Goal: Task Accomplishment & Management: Manage account settings

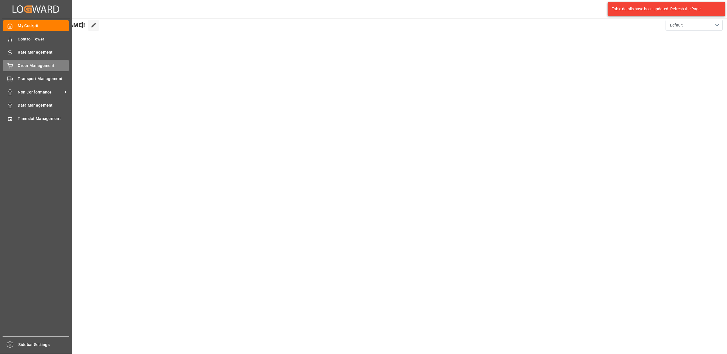
click at [30, 69] on div "Order Management Order Management" at bounding box center [36, 65] width 66 height 11
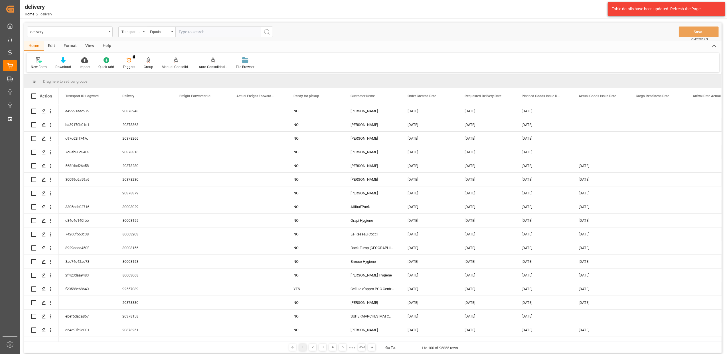
click at [143, 31] on icon "open menu" at bounding box center [144, 31] width 2 height 1
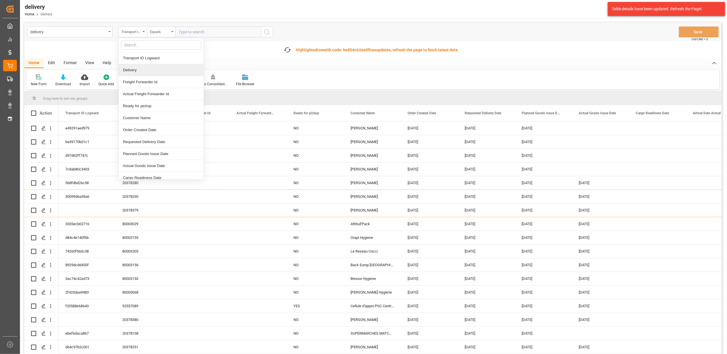
click at [148, 71] on div "Delivery" at bounding box center [161, 70] width 85 height 12
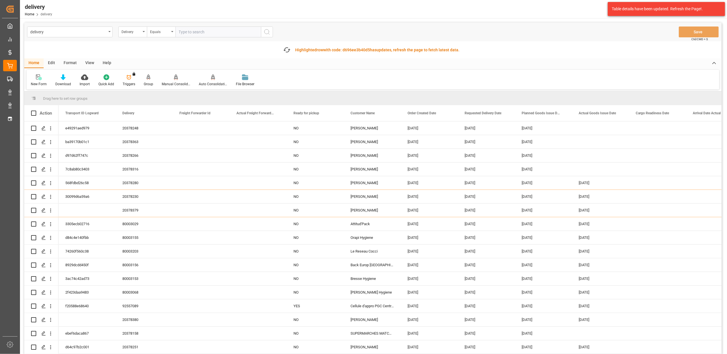
click at [214, 27] on input "text" at bounding box center [218, 32] width 86 height 11
paste input "20378096"
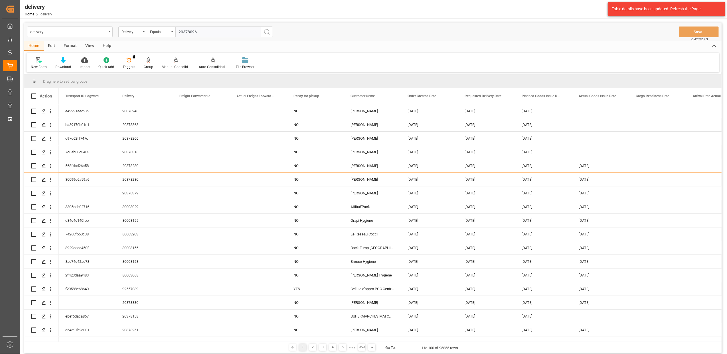
type input "20378096"
click at [268, 32] on icon "search button" at bounding box center [266, 32] width 7 height 7
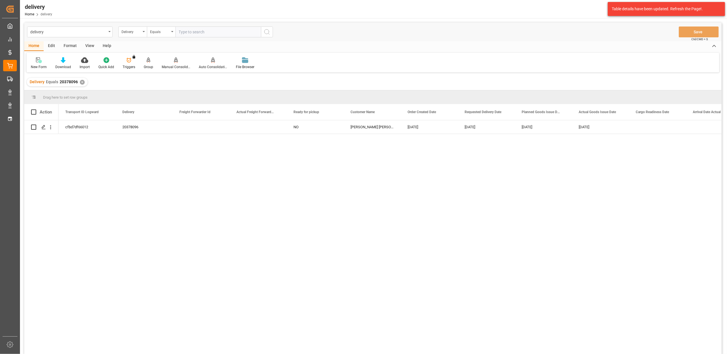
click at [81, 84] on div "✕" at bounding box center [82, 82] width 5 height 5
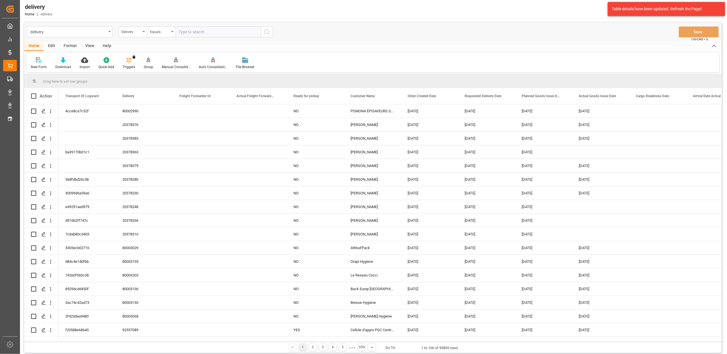
click at [208, 31] on input "text" at bounding box center [218, 32] width 86 height 11
paste input "20377656"
type input "20377656"
click at [266, 34] on circle "search button" at bounding box center [266, 31] width 5 height 5
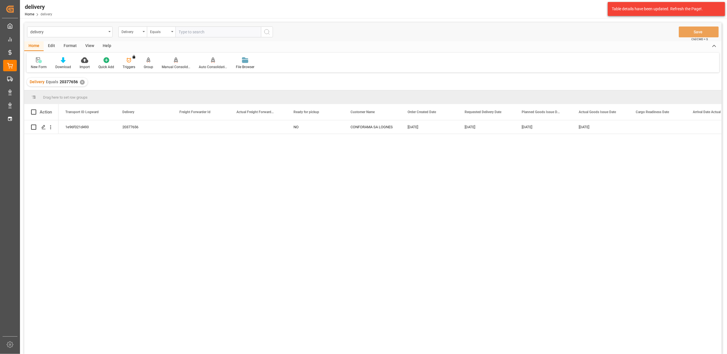
click at [81, 82] on div "✕" at bounding box center [82, 82] width 5 height 5
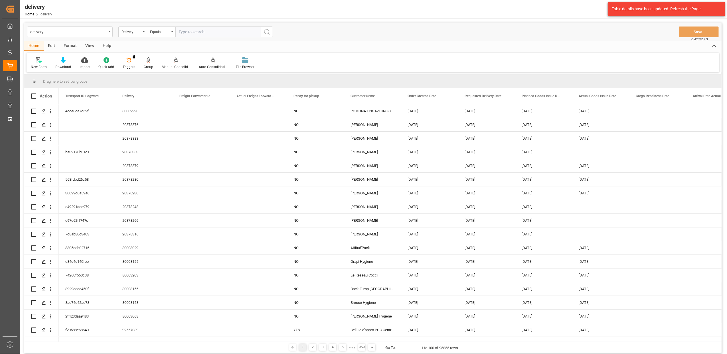
click at [233, 34] on input "text" at bounding box center [218, 32] width 86 height 11
paste input "20377892"
type input "20377892"
click at [268, 33] on icon "search button" at bounding box center [266, 32] width 7 height 7
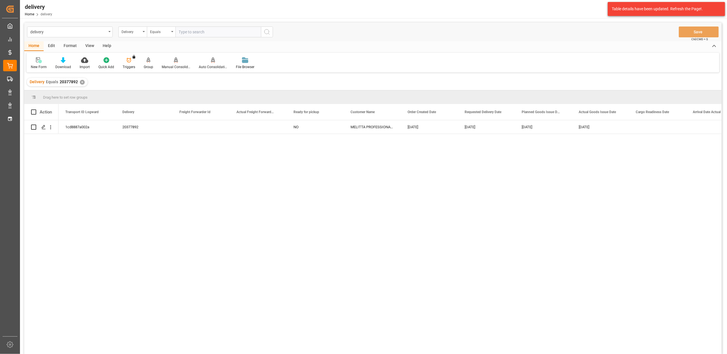
click at [81, 82] on div "✕" at bounding box center [82, 82] width 5 height 5
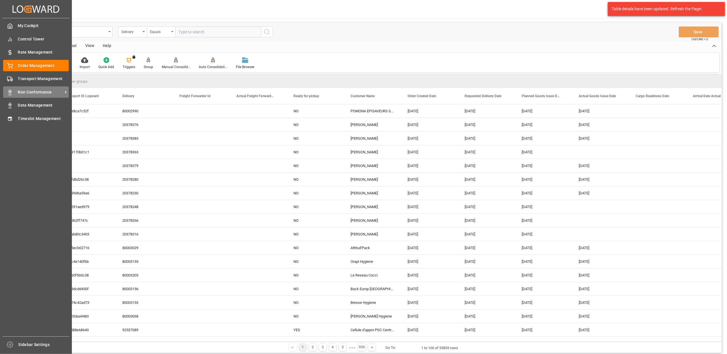
click at [27, 88] on div "Non Conformance Non Conformance" at bounding box center [36, 91] width 66 height 11
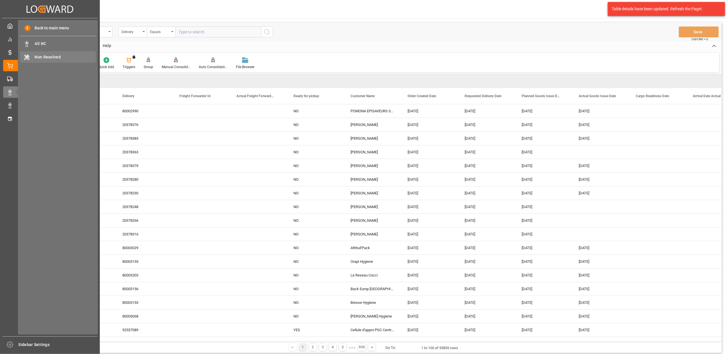
click at [45, 59] on span "Non Resolved" at bounding box center [65, 57] width 61 height 6
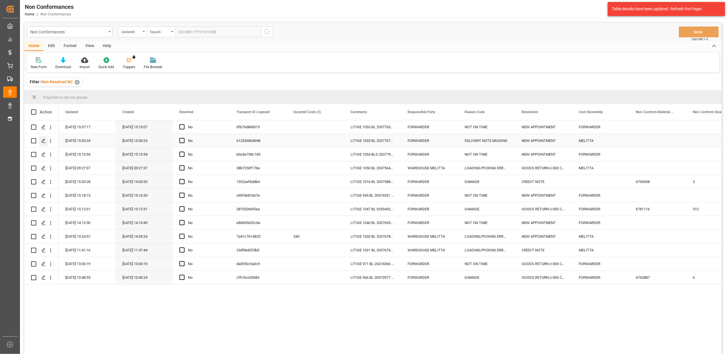
click at [42, 142] on polygon "Press SPACE to select this row." at bounding box center [43, 140] width 3 height 3
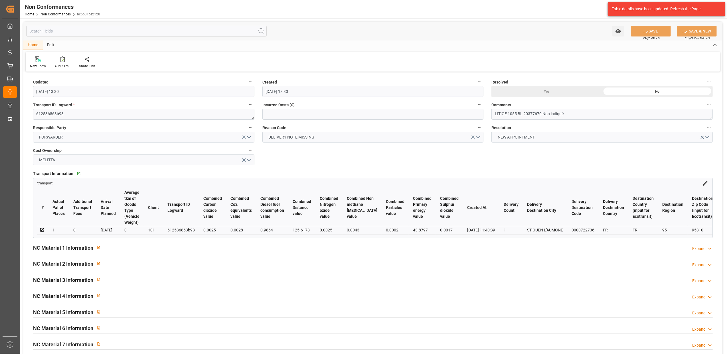
click at [550, 91] on div "Yes" at bounding box center [546, 91] width 111 height 11
click at [596, 115] on textarea "LITIGE 1055 BL 20377670 Non indiqué" at bounding box center [601, 114] width 221 height 11
click at [543, 111] on textarea "LITIGE 1055 BL 20377670 Non indiqué" at bounding box center [601, 114] width 221 height 11
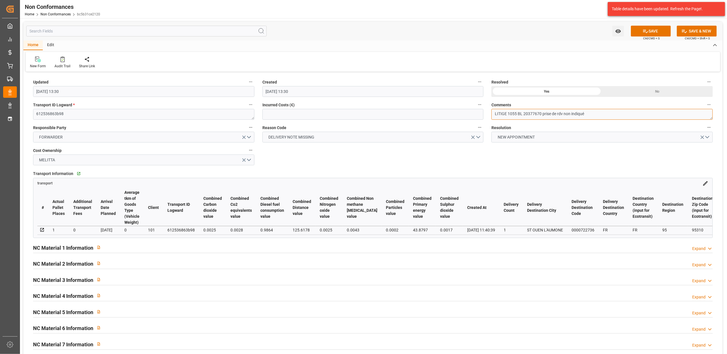
click at [618, 111] on textarea "LITIGE 1055 BL 20377670 prise de rdv non indiqué" at bounding box center [601, 114] width 221 height 11
click at [543, 114] on textarea "LITIGE 1055 BL 20377670 prise de rdv non indiqué" at bounding box center [601, 114] width 221 height 11
click at [657, 112] on textarea "LITIGE 1055 BL 20377670 Non livré le 11/9 prise de rdv non indiqué" at bounding box center [601, 114] width 221 height 11
type textarea "LITIGE 1055 BL 20377670 Non livré le 11/9 prise de rdv non indiqué en commentai…"
click at [651, 32] on button "SAVE" at bounding box center [650, 31] width 40 height 11
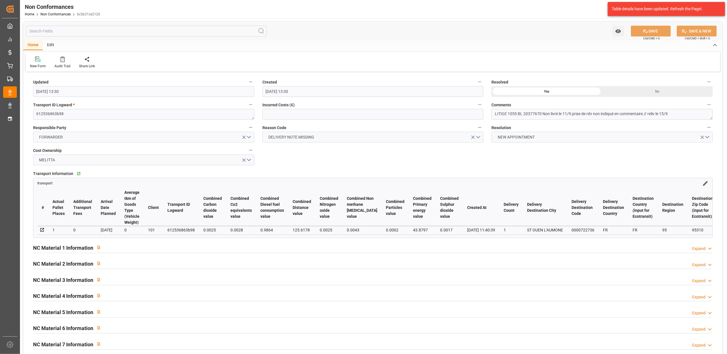
type input "[DATE] 07:14"
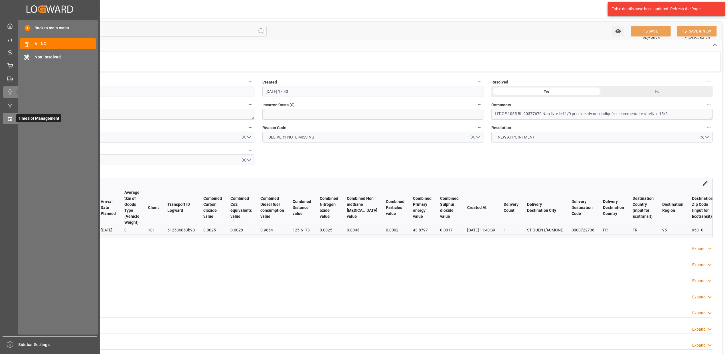
click at [10, 123] on div "Timeslot Management Timeslot Management" at bounding box center [49, 118] width 93 height 11
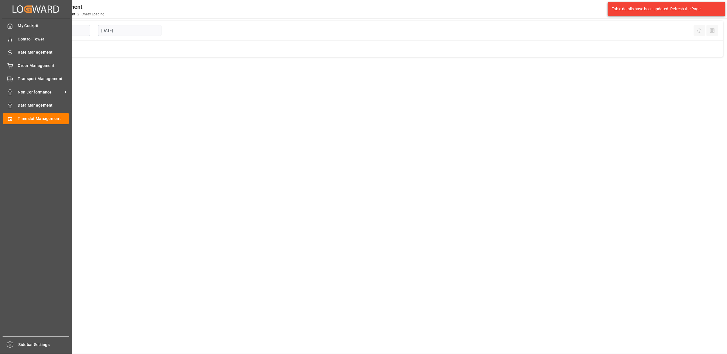
type input "Chezy Loading"
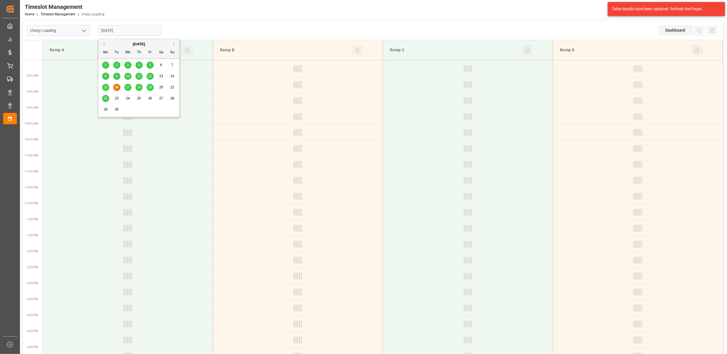
click at [123, 30] on input "[DATE]" at bounding box center [129, 30] width 63 height 11
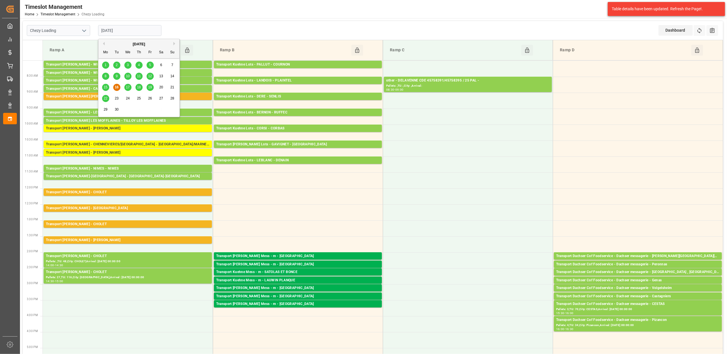
click at [105, 87] on span "15" at bounding box center [105, 87] width 4 height 4
type input "[DATE]"
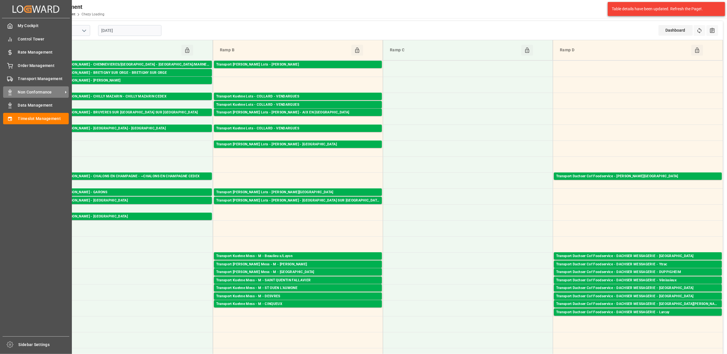
click at [34, 92] on span "Non Conformance" at bounding box center [40, 92] width 45 height 6
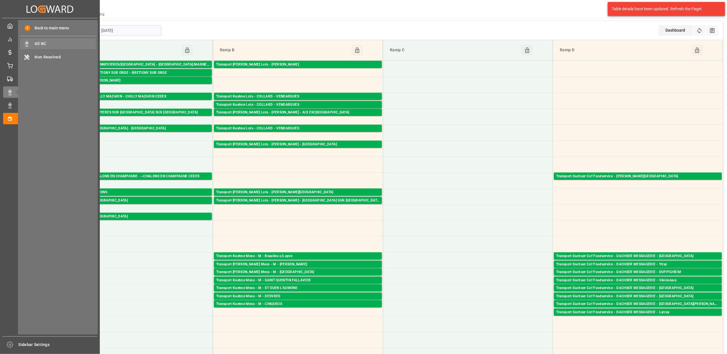
click at [54, 45] on span "All NC" at bounding box center [65, 44] width 61 height 6
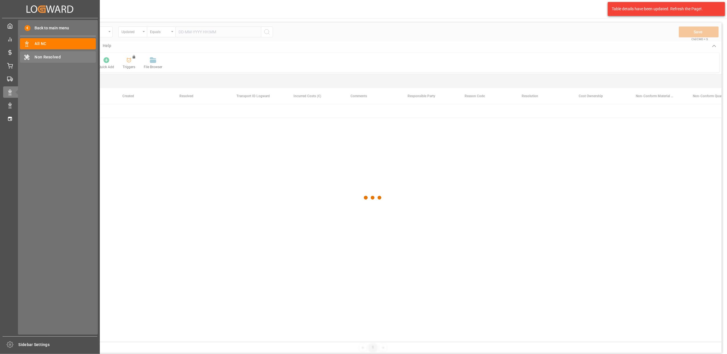
click at [58, 57] on span "Non Resolved" at bounding box center [65, 57] width 61 height 6
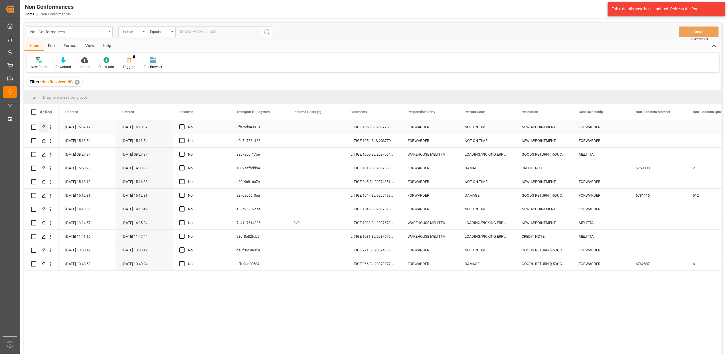
click at [42, 128] on icon "Press SPACE to select this row." at bounding box center [43, 127] width 5 height 5
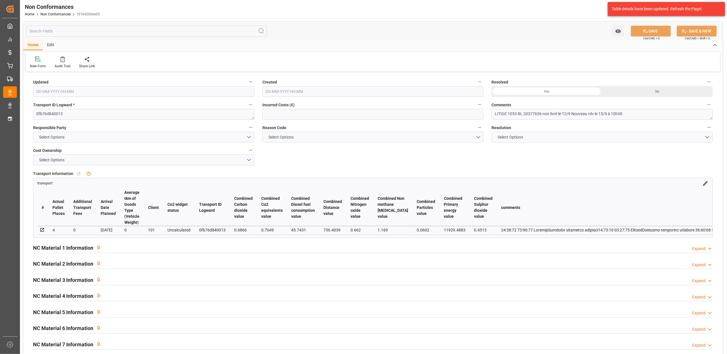
type input "[DATE] 13:37"
type input "[DATE] 13:10"
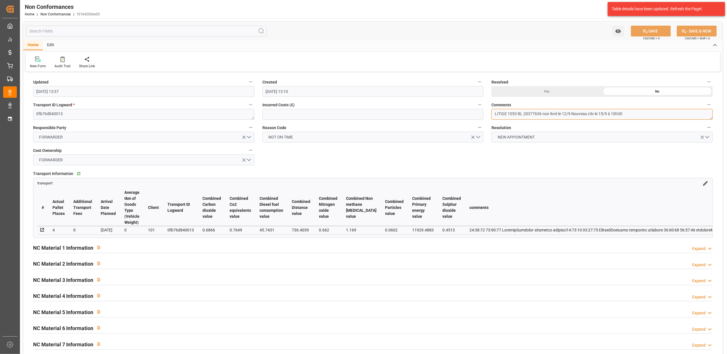
click at [655, 115] on textarea "LITIGE 1053 BL 20377636 non livré le 12/9 Nouveau rdv le 15/9 à 10h30" at bounding box center [601, 114] width 221 height 11
click at [553, 91] on div "Yes" at bounding box center [546, 91] width 111 height 11
click at [654, 31] on button "SAVE" at bounding box center [650, 31] width 40 height 11
type input "[DATE] 07:17"
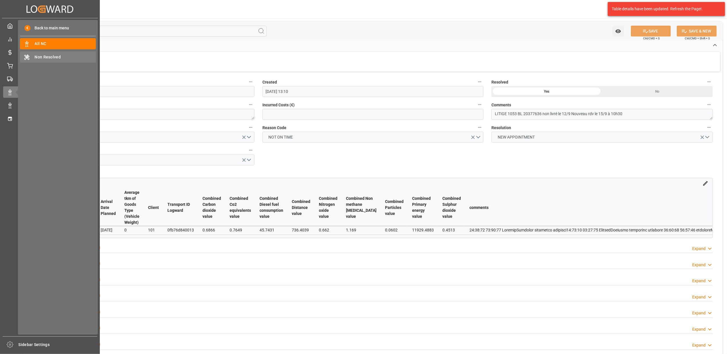
click at [41, 59] on span "Non Resolved" at bounding box center [65, 57] width 61 height 6
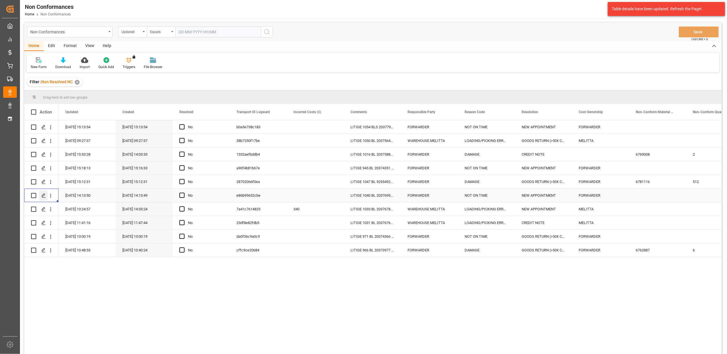
click at [43, 195] on icon "Press SPACE to select this row." at bounding box center [43, 195] width 5 height 5
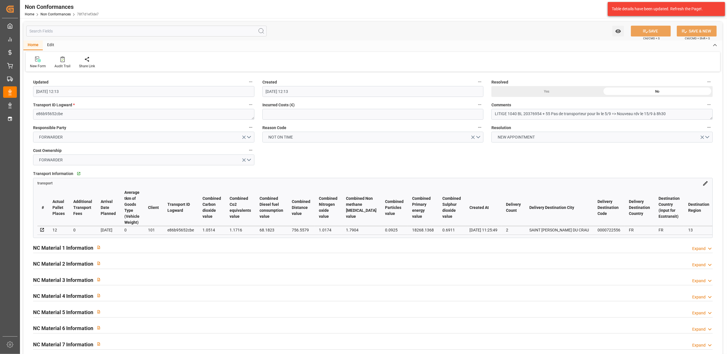
click at [543, 94] on div "Yes" at bounding box center [546, 91] width 111 height 11
click at [649, 30] on button "SAVE" at bounding box center [650, 31] width 40 height 11
type input "[DATE] 07:18"
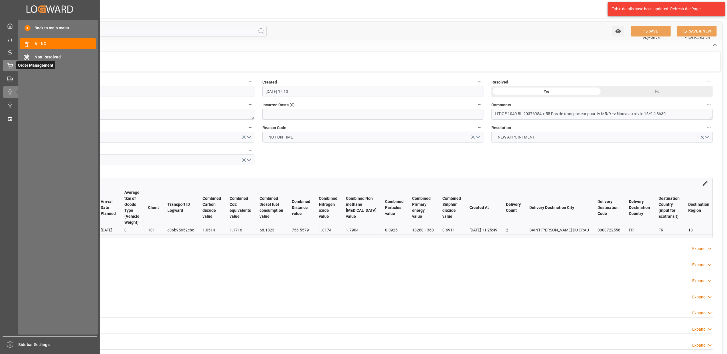
click at [6, 67] on div at bounding box center [8, 66] width 10 height 6
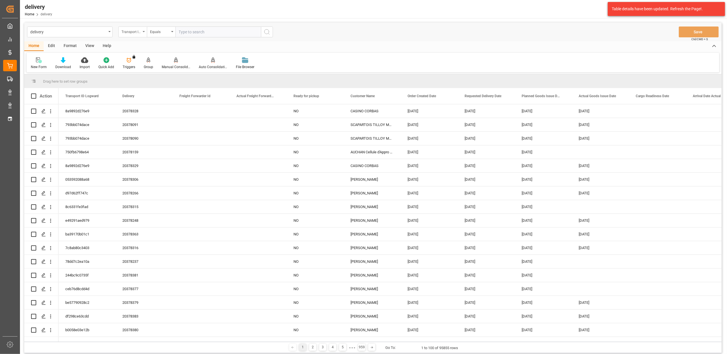
click at [143, 31] on icon "open menu" at bounding box center [144, 31] width 2 height 1
click at [139, 68] on div "Delivery" at bounding box center [161, 70] width 85 height 12
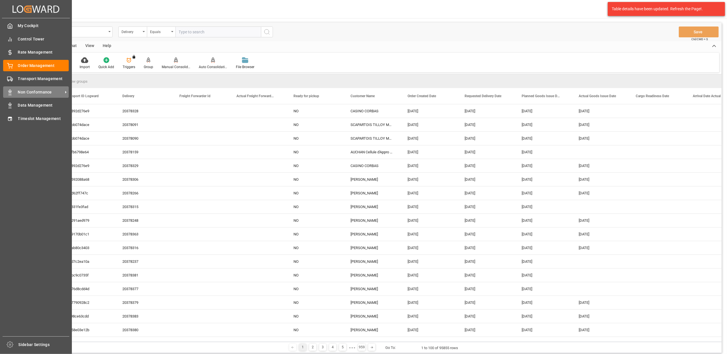
click at [27, 89] on span "Non Conformance" at bounding box center [40, 92] width 45 height 6
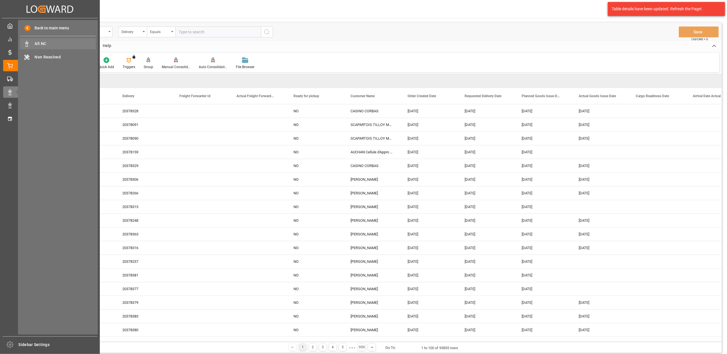
click at [50, 45] on span "All NC" at bounding box center [65, 44] width 61 height 6
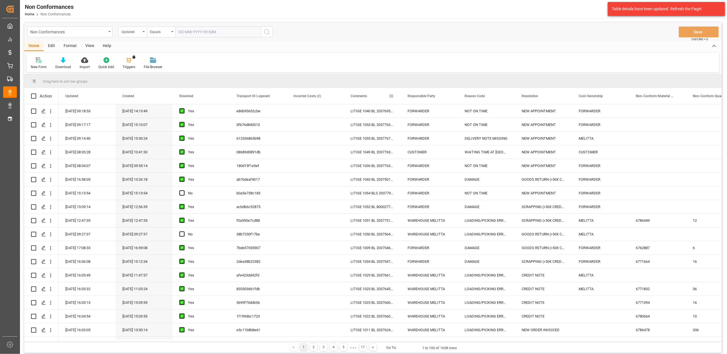
click at [391, 98] on span at bounding box center [390, 95] width 5 height 5
click at [419, 97] on span "filter" at bounding box center [417, 96] width 5 height 5
click at [442, 113] on span "Filtering operator" at bounding box center [442, 112] width 5 height 5
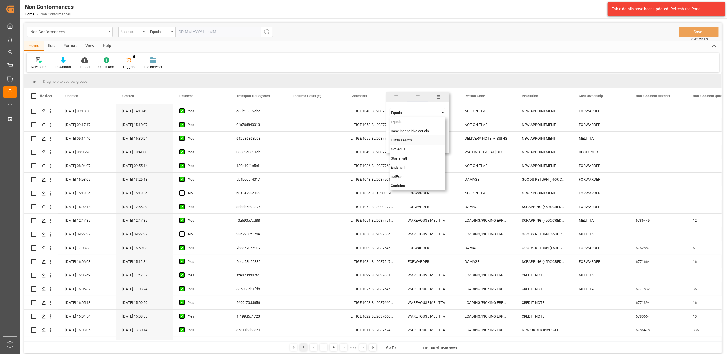
click at [419, 141] on div "Fuzzy search" at bounding box center [417, 139] width 56 height 9
click at [410, 129] on input "Filter Value" at bounding box center [417, 126] width 56 height 11
type input "20372818"
click at [422, 142] on button "Apply" at bounding box center [424, 145] width 11 height 6
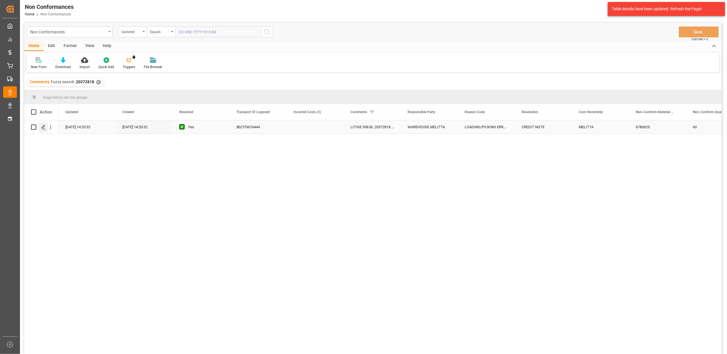
click at [45, 128] on icon "Press SPACE to select this row." at bounding box center [43, 127] width 5 height 5
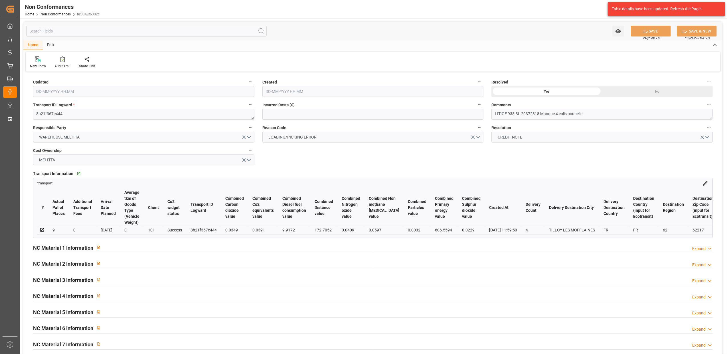
type input "[DATE] 12:20"
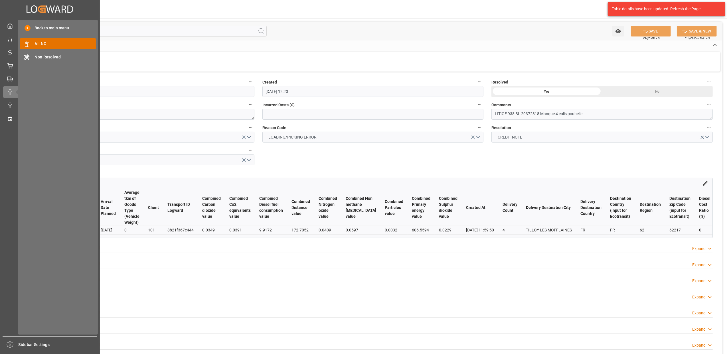
click at [48, 44] on span "All NC" at bounding box center [65, 44] width 61 height 6
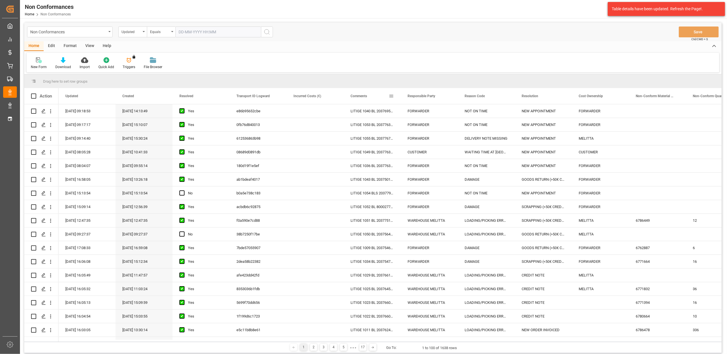
click at [391, 95] on span at bounding box center [390, 95] width 5 height 5
click at [419, 95] on span "filter" at bounding box center [417, 96] width 5 height 5
click at [443, 113] on span "Filtering operator" at bounding box center [442, 112] width 5 height 5
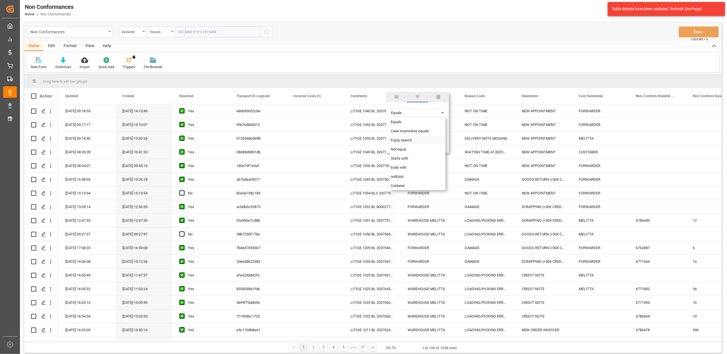
click at [404, 140] on span "Fuzzy search" at bounding box center [400, 140] width 21 height 4
click at [398, 128] on input "Filter Value" at bounding box center [417, 126] width 56 height 11
type input "20373067"
click at [422, 145] on button "Apply" at bounding box center [424, 145] width 11 height 6
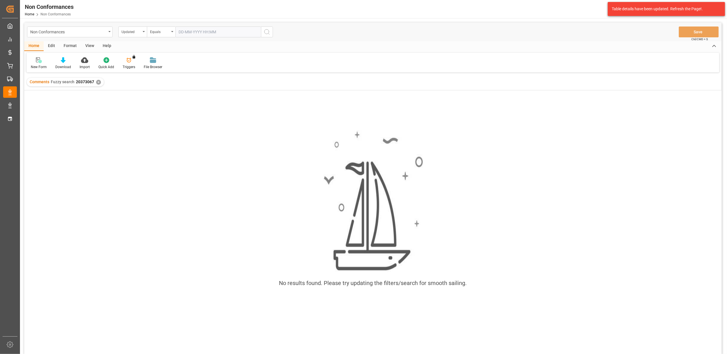
click at [97, 81] on div "✕" at bounding box center [98, 82] width 5 height 5
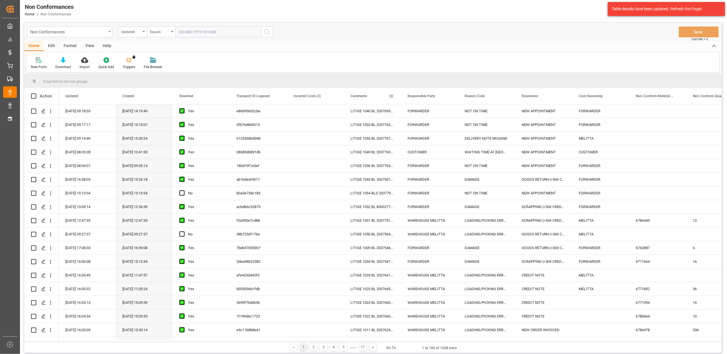
click at [392, 96] on span at bounding box center [390, 95] width 5 height 5
click at [443, 114] on span "Filtering operator" at bounding box center [442, 112] width 5 height 5
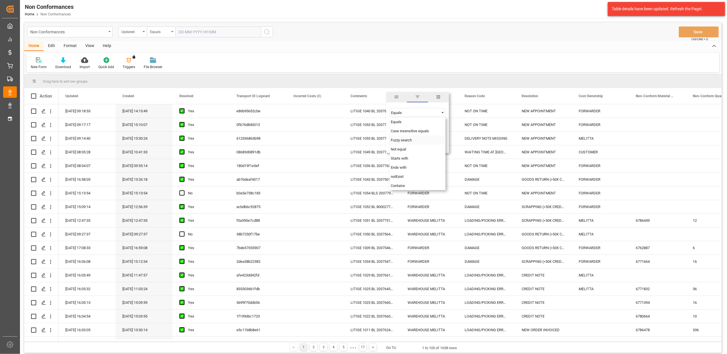
click at [416, 141] on div "Fuzzy search" at bounding box center [417, 139] width 56 height 9
click at [411, 128] on input "Filter Value" at bounding box center [417, 126] width 56 height 11
type input "20373067"
click at [421, 144] on button "Apply" at bounding box center [424, 145] width 11 height 6
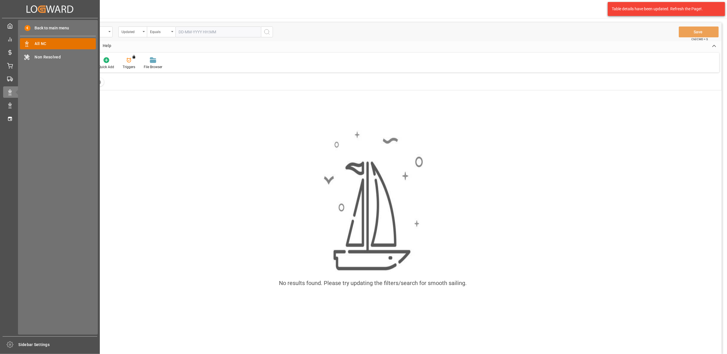
click at [64, 41] on span "All NC" at bounding box center [65, 44] width 61 height 6
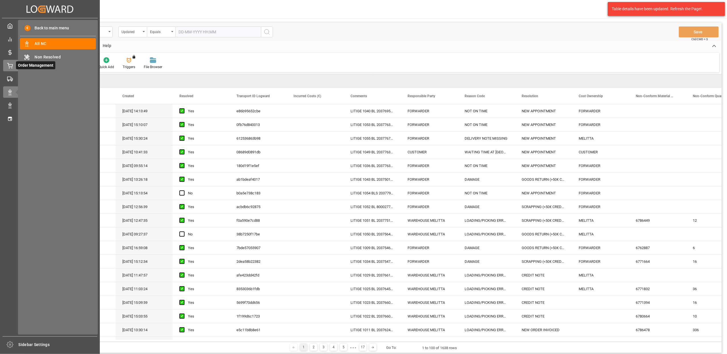
click at [7, 66] on icon at bounding box center [10, 66] width 6 height 6
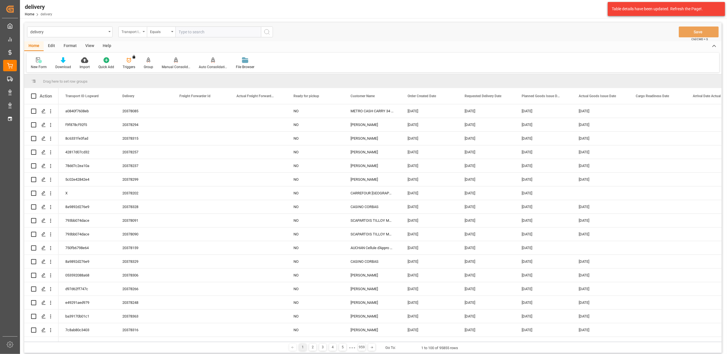
click at [145, 30] on div "Transport ID Logward" at bounding box center [132, 32] width 29 height 11
click at [148, 71] on div "Delivery" at bounding box center [161, 70] width 85 height 12
click at [238, 30] on input "text" at bounding box center [218, 32] width 86 height 11
type input "20377982"
click at [265, 31] on icon "search button" at bounding box center [266, 32] width 7 height 7
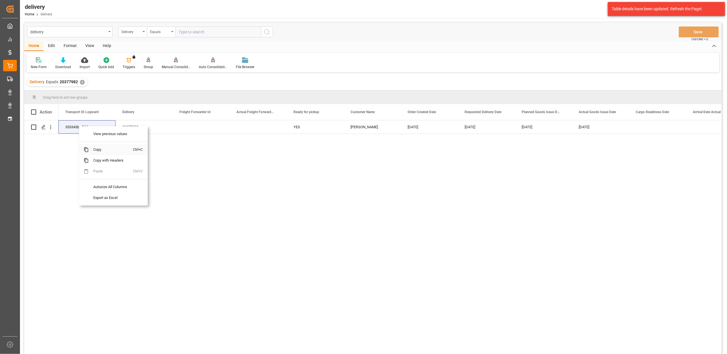
click at [101, 150] on span "Copy" at bounding box center [111, 149] width 44 height 11
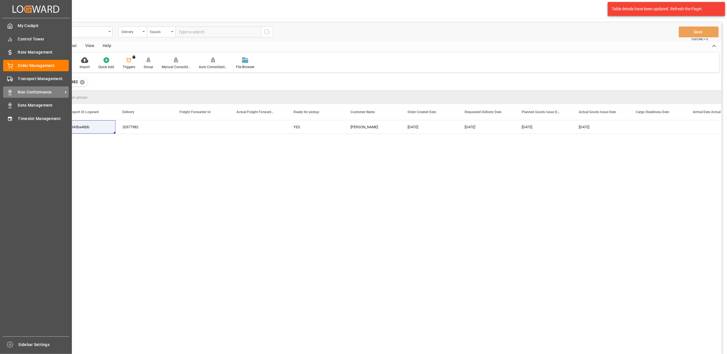
click at [47, 92] on span "Non Conformance" at bounding box center [40, 92] width 45 height 6
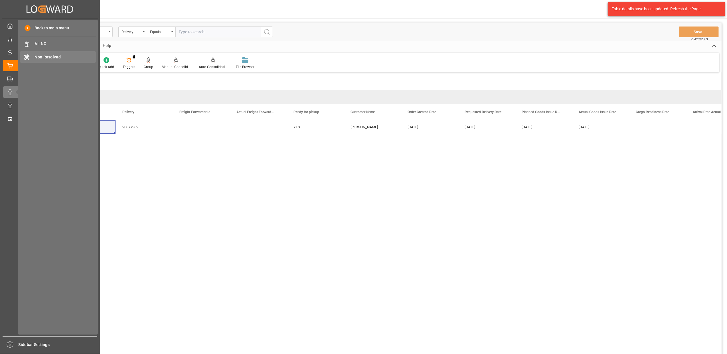
click at [51, 58] on span "Non Resolved" at bounding box center [65, 57] width 61 height 6
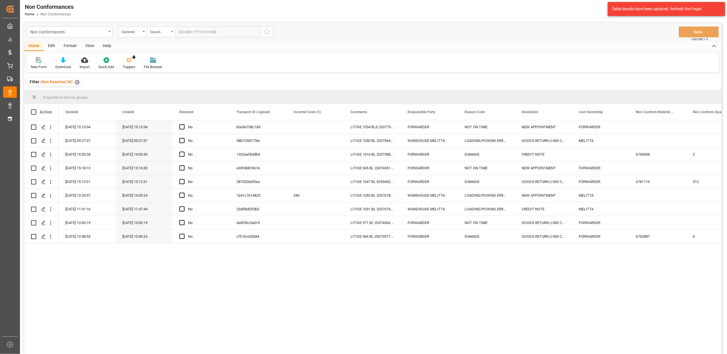
click at [39, 60] on icon at bounding box center [39, 61] width 3 height 3
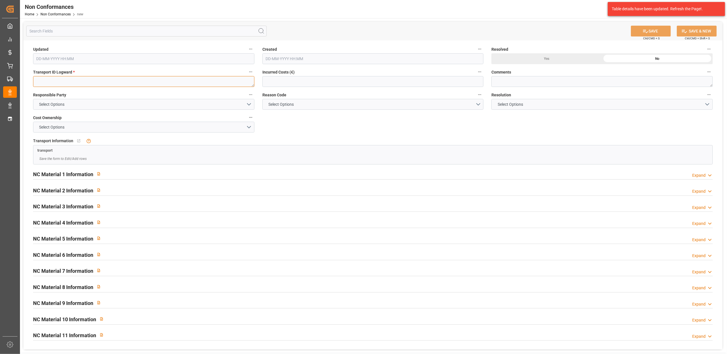
click at [234, 83] on textarea at bounding box center [143, 81] width 221 height 11
paste textarea "353343ba4bbb"
type textarea "353343ba4bbb"
click at [249, 104] on button "Select Options" at bounding box center [143, 104] width 221 height 11
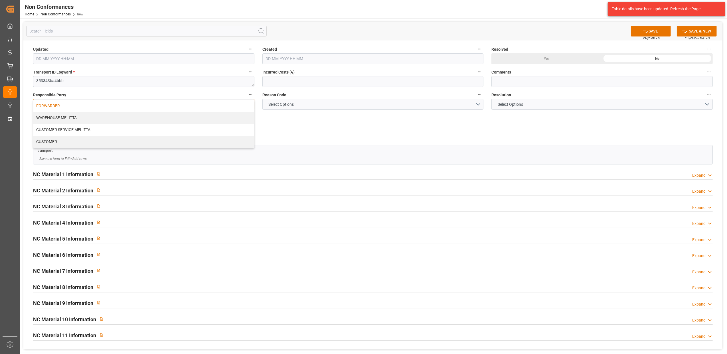
click at [186, 105] on div "FORWARDER" at bounding box center [143, 106] width 221 height 12
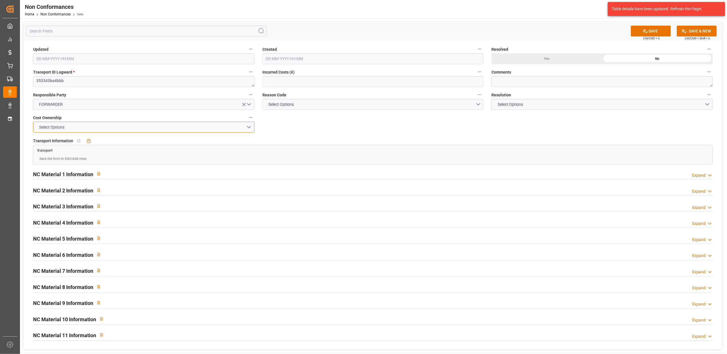
click at [248, 127] on button "Select Options" at bounding box center [143, 127] width 221 height 11
click at [171, 128] on div "FORWARDER" at bounding box center [143, 129] width 221 height 12
click at [481, 104] on button "Select Options" at bounding box center [372, 104] width 221 height 11
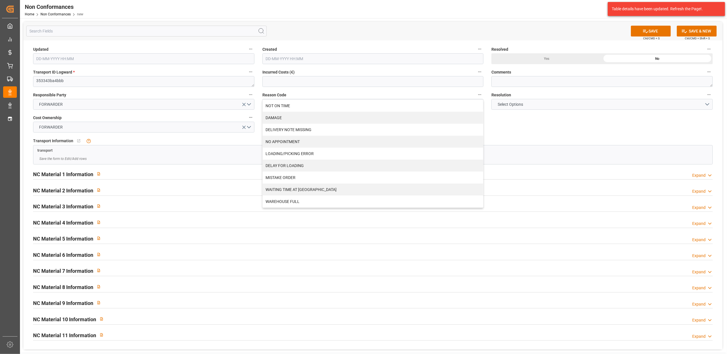
click at [524, 136] on div "Transport Information   No child Object linked transport Save the form to Edit/…" at bounding box center [372, 151] width 687 height 32
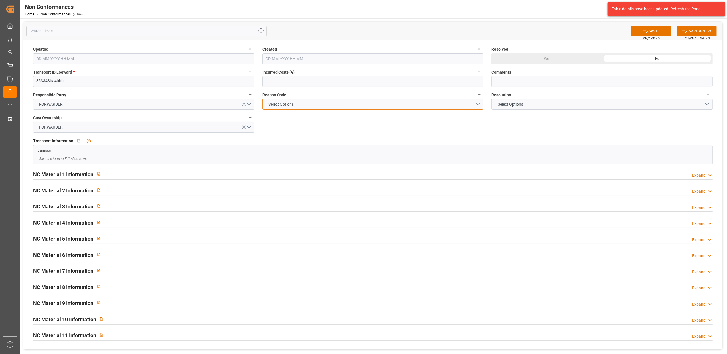
click at [476, 103] on button "Select Options" at bounding box center [372, 104] width 221 height 11
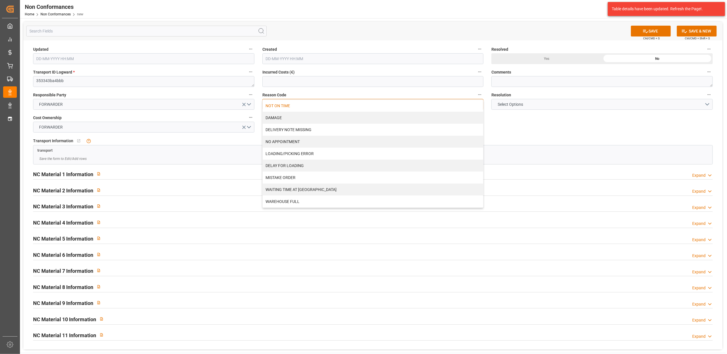
click at [410, 108] on div "NOT ON TIME" at bounding box center [373, 106] width 221 height 12
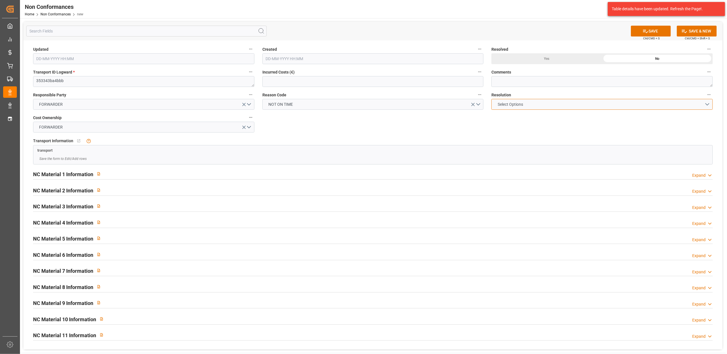
click at [706, 105] on button "Select Options" at bounding box center [601, 104] width 221 height 11
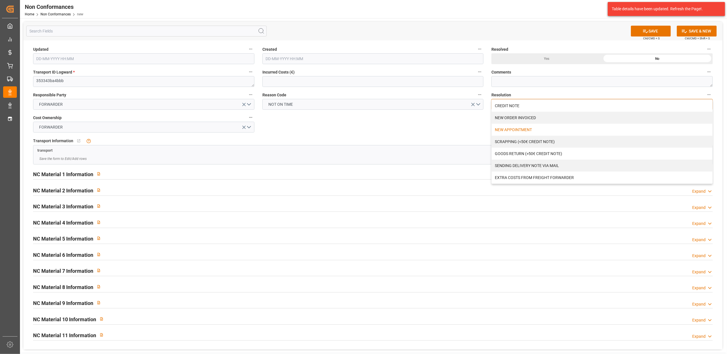
click at [531, 128] on div "NEW APPOINTMENT" at bounding box center [601, 130] width 221 height 12
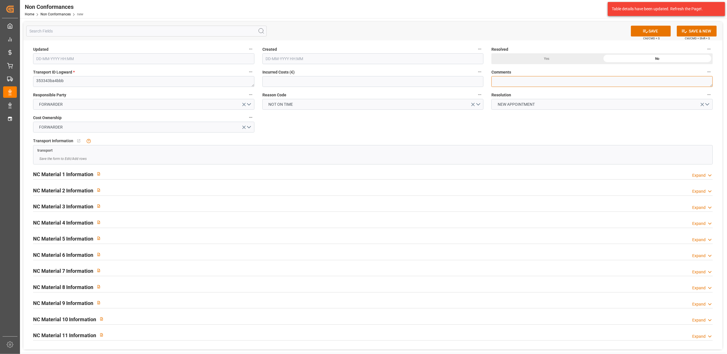
click at [532, 83] on textarea at bounding box center [601, 81] width 221 height 11
click at [518, 80] on textarea "litige 1056 bl 20377982" at bounding box center [601, 81] width 221 height 11
click at [569, 79] on textarea "litige 1056 BL 20377982" at bounding box center [601, 81] width 221 height 11
drag, startPoint x: 503, startPoint y: 81, endPoint x: 455, endPoint y: 81, distance: 47.6
click at [455, 81] on div "Updated Created Resolved Yes No Transport ID Logward * 353343ba4bbb Incurred Co…" at bounding box center [372, 194] width 699 height 309
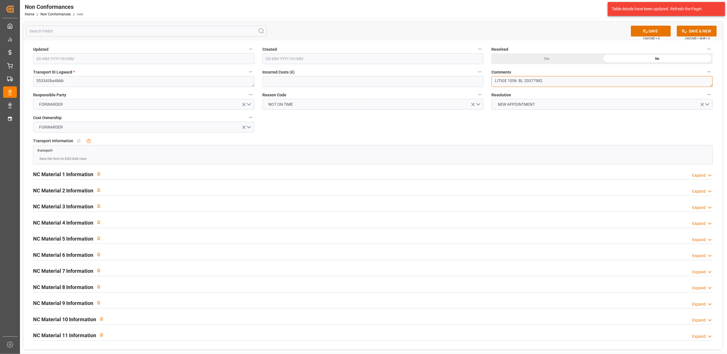
click at [506, 80] on textarea "LITIGE 1056 BL 20377982" at bounding box center [601, 81] width 221 height 11
click at [560, 80] on textarea "LITIGE 1056 BL 20377982" at bounding box center [601, 81] width 221 height 11
type textarea "LITIGE 1056 BL 20377982 Ne peut être livré le 16/9, non chargé. Nouveau rdv le …"
click at [655, 34] on button "SAVE" at bounding box center [650, 31] width 40 height 11
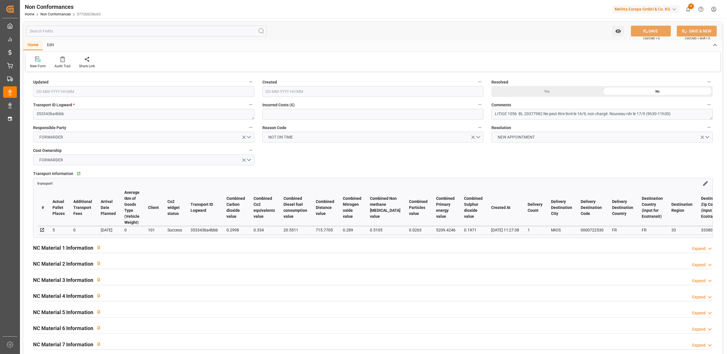
type input "[DATE] 08:26"
